Goal: Information Seeking & Learning: Learn about a topic

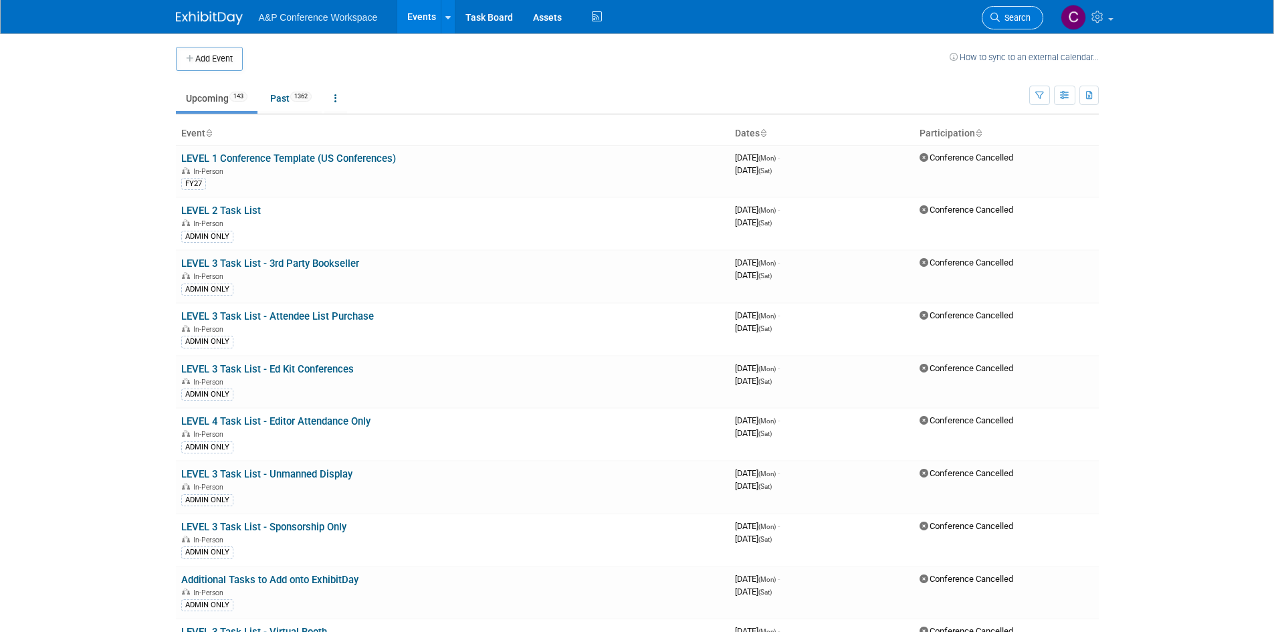
click at [1021, 18] on span "Search" at bounding box center [1015, 18] width 31 height 10
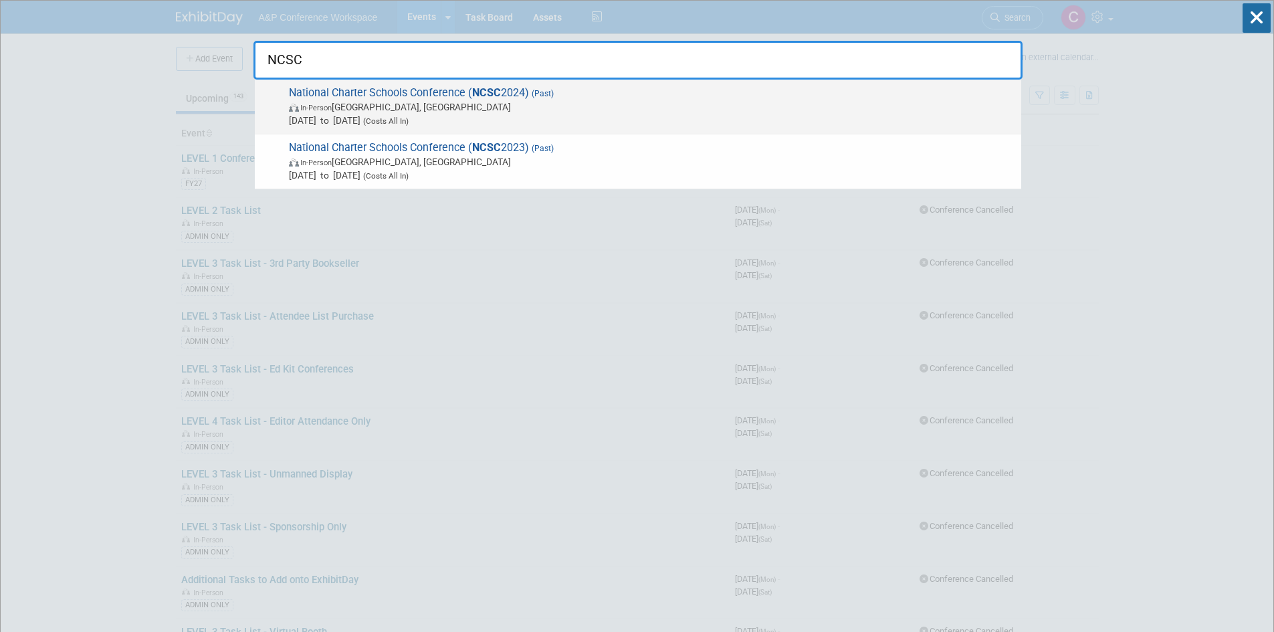
type input "NCSC"
click at [382, 86] on span "National Charter Schools Conference ( NCSC 2024) (Past) In-Person [GEOGRAPHIC_D…" at bounding box center [650, 106] width 730 height 41
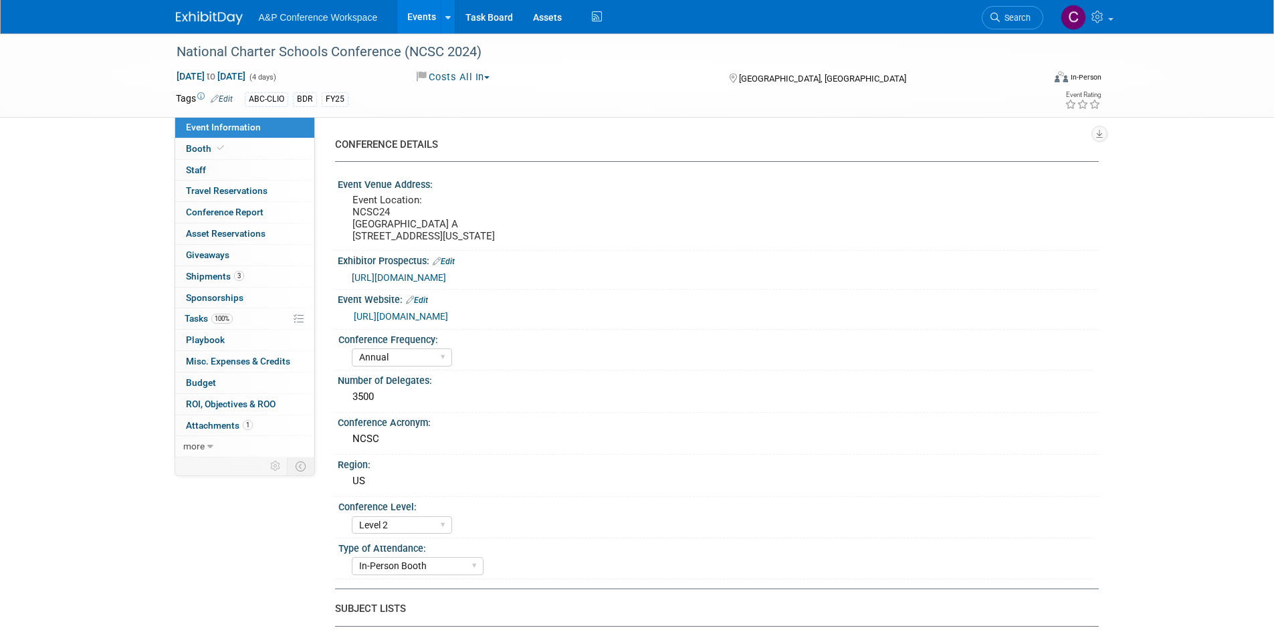
select select "Annual"
select select "Level 2"
select select "In-Person Booth"
select select "Anne Weston"
click at [439, 283] on span "https://conference.publiccharters.org/2024/exhibitors/pdfs/NCSC24_ExhibitProspe…" at bounding box center [399, 277] width 94 height 11
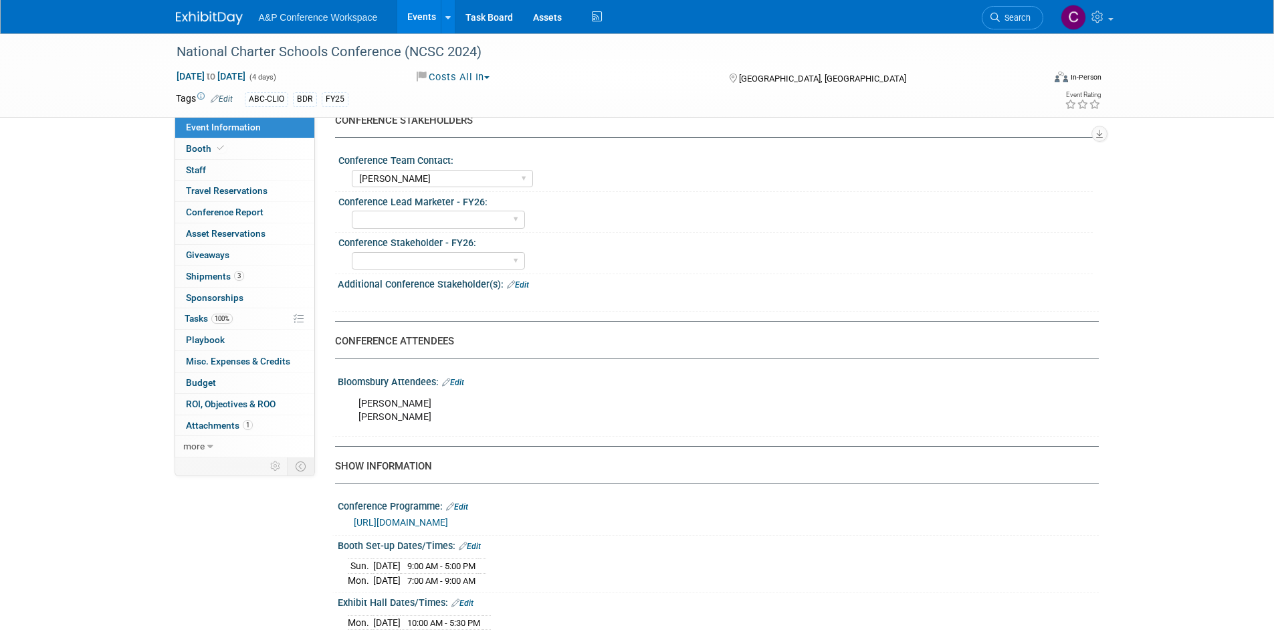
scroll to position [669, 0]
click at [227, 215] on span "Conference Report" at bounding box center [225, 212] width 78 height 11
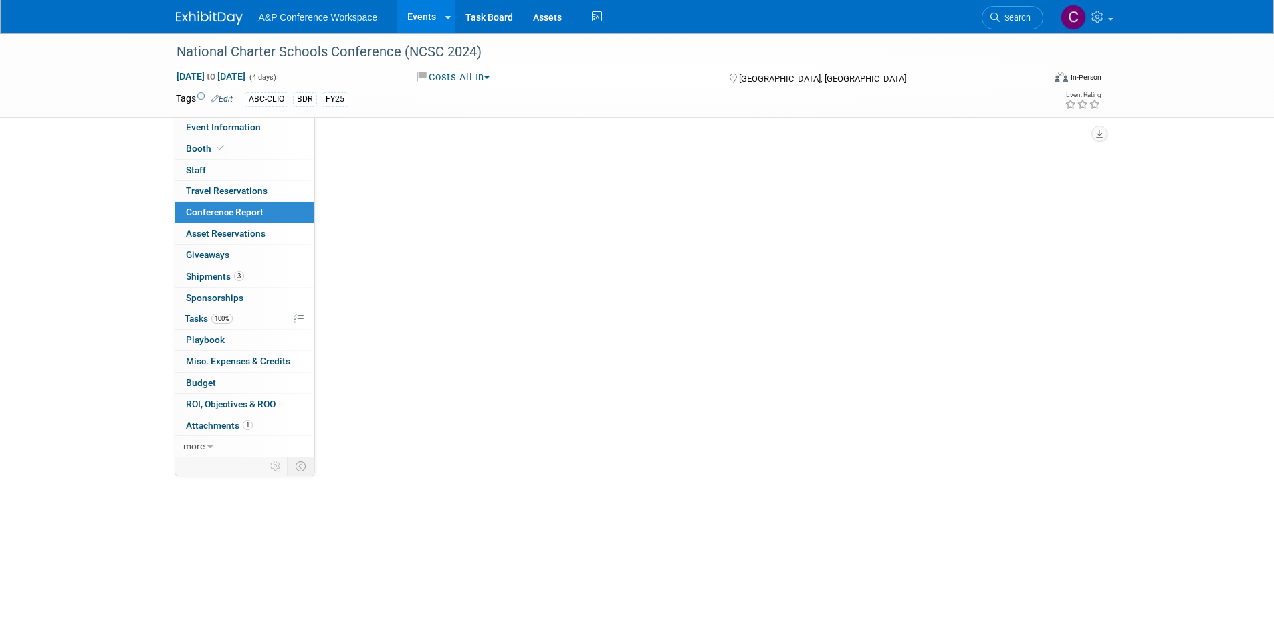
scroll to position [0, 0]
select select "NO"
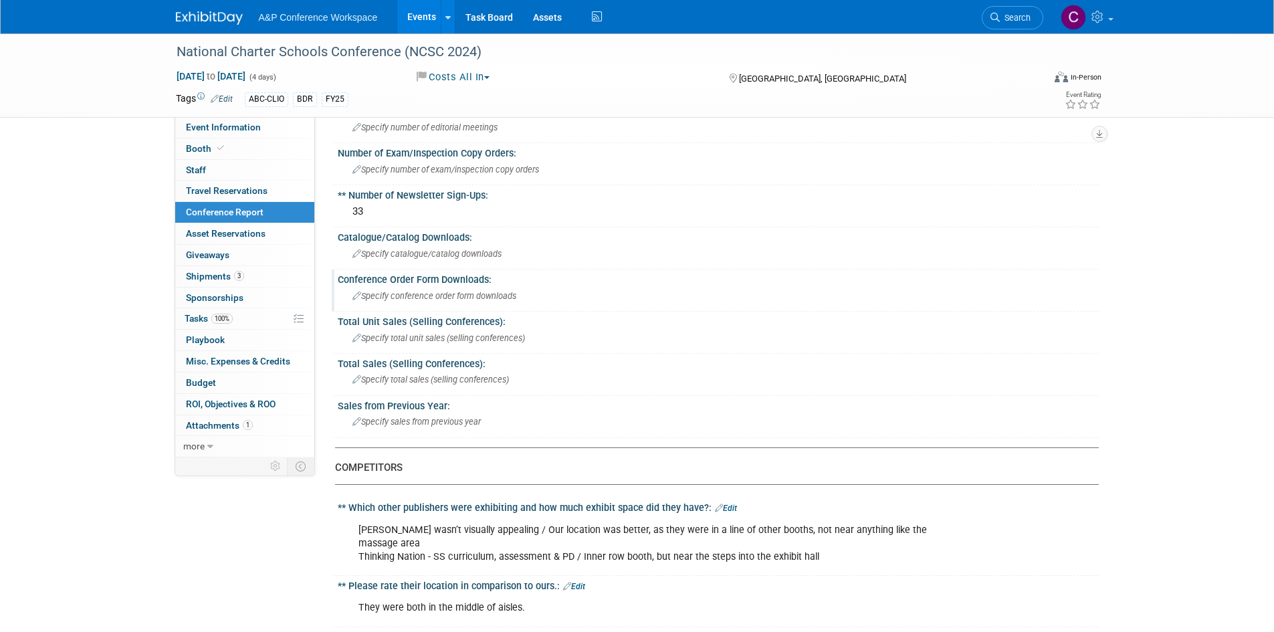
scroll to position [401, 0]
